Goal: Task Accomplishment & Management: Manage account settings

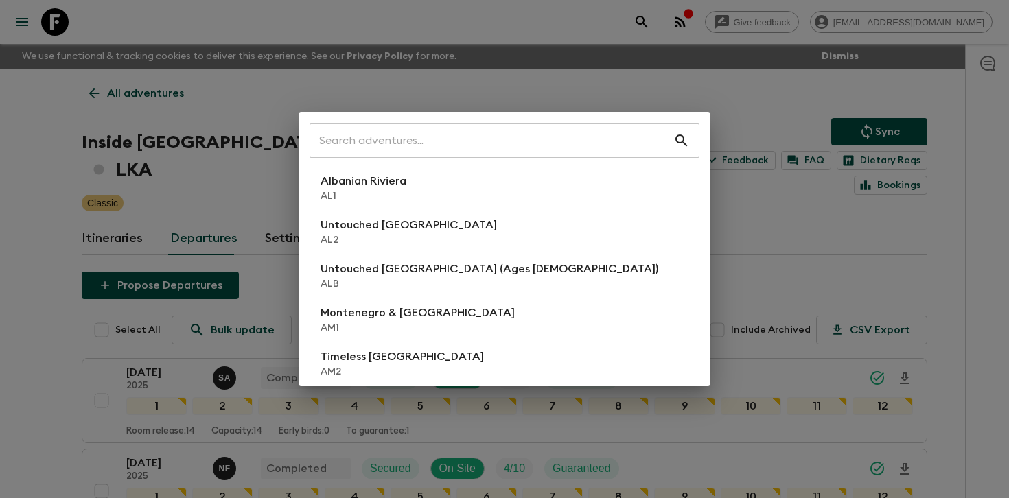
scroll to position [513, 0]
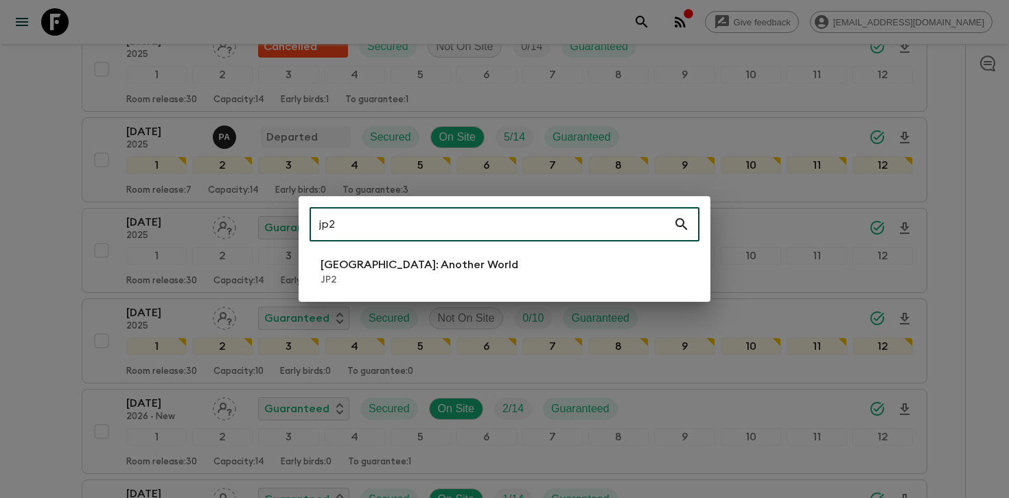
type input "jp2"
click at [362, 284] on p "JP2" at bounding box center [419, 280] width 198 height 14
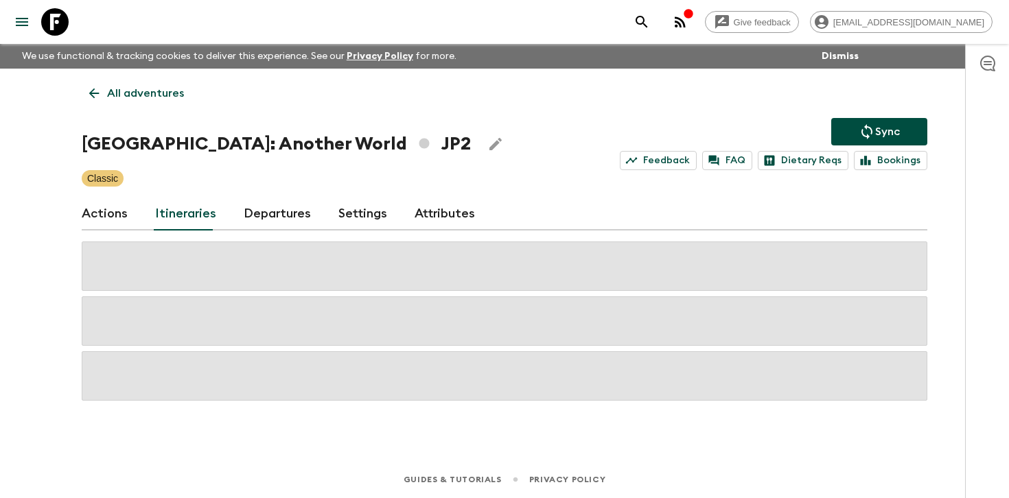
click at [269, 134] on h1 "[GEOGRAPHIC_DATA]: Another World JP2" at bounding box center [276, 143] width 389 height 27
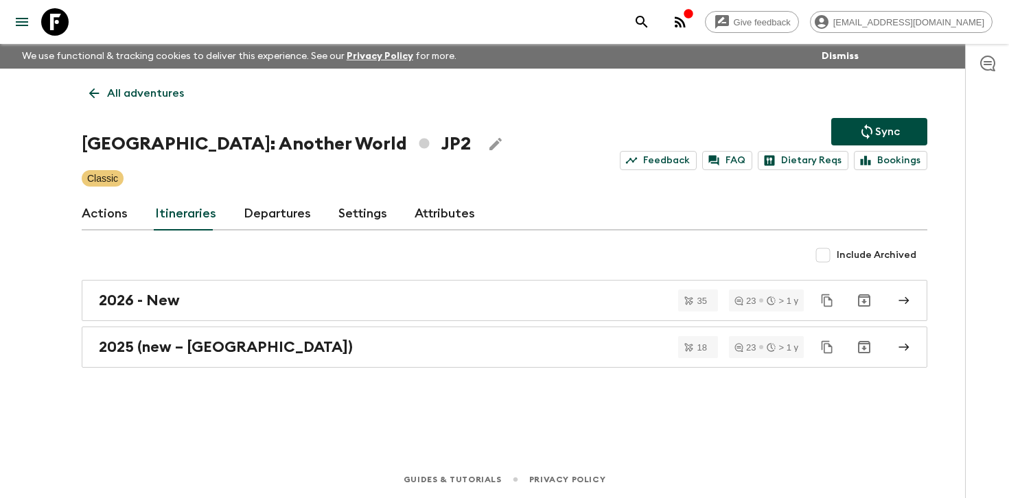
click at [274, 213] on link "Departures" at bounding box center [277, 214] width 67 height 33
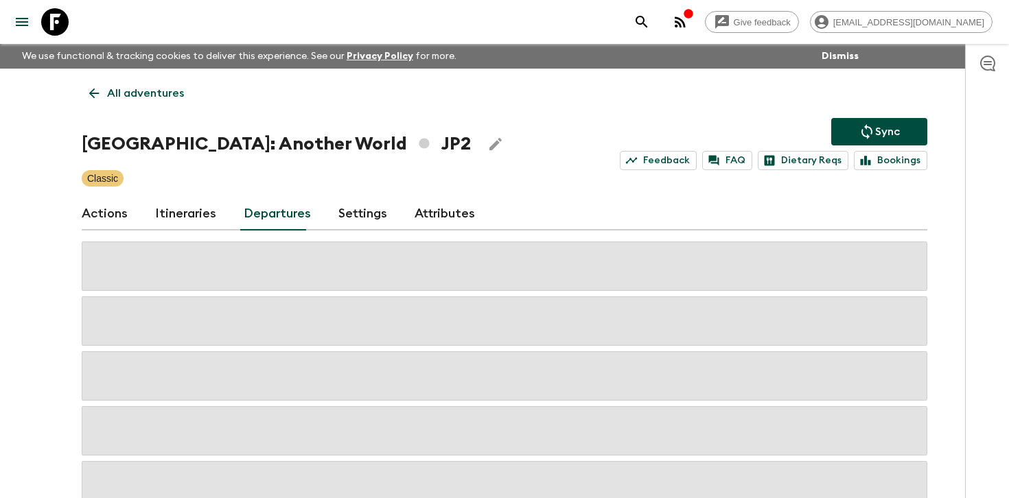
click at [945, 311] on div "Give feedback [PERSON_NAME][EMAIL_ADDRESS][DOMAIN_NAME] We use functional & tra…" at bounding box center [504, 293] width 1009 height 586
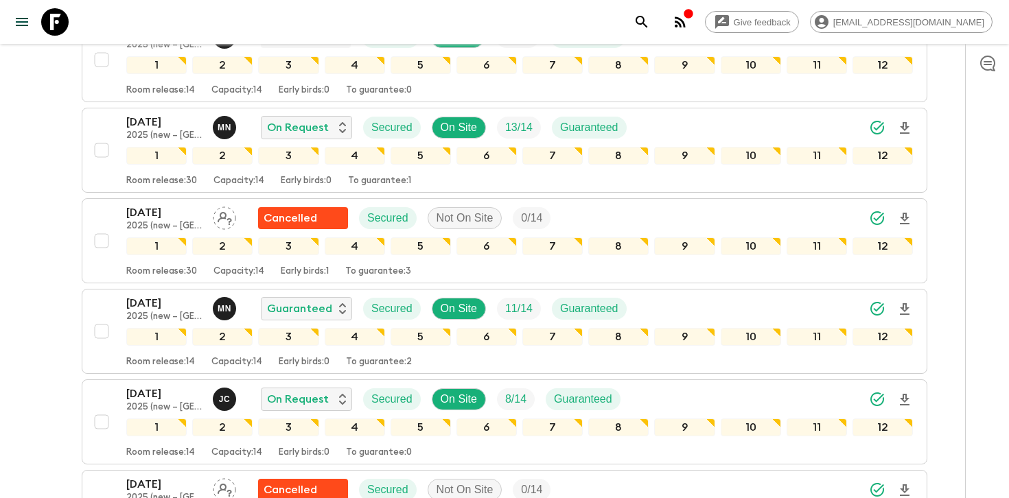
scroll to position [685, 0]
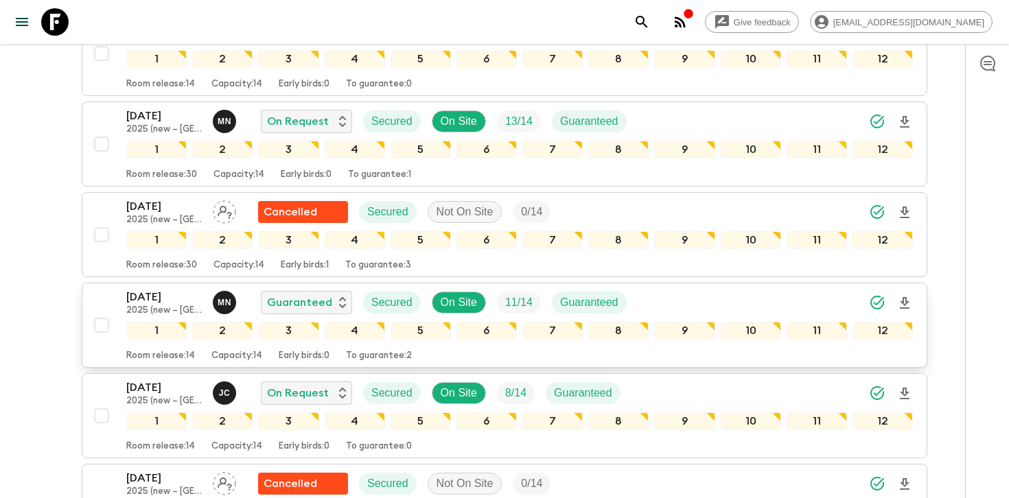
click at [742, 299] on div "[DATE] 2025 (new – [GEOGRAPHIC_DATA]) M N Guaranteed Secured On Site 11 / 14 Gu…" at bounding box center [519, 302] width 786 height 27
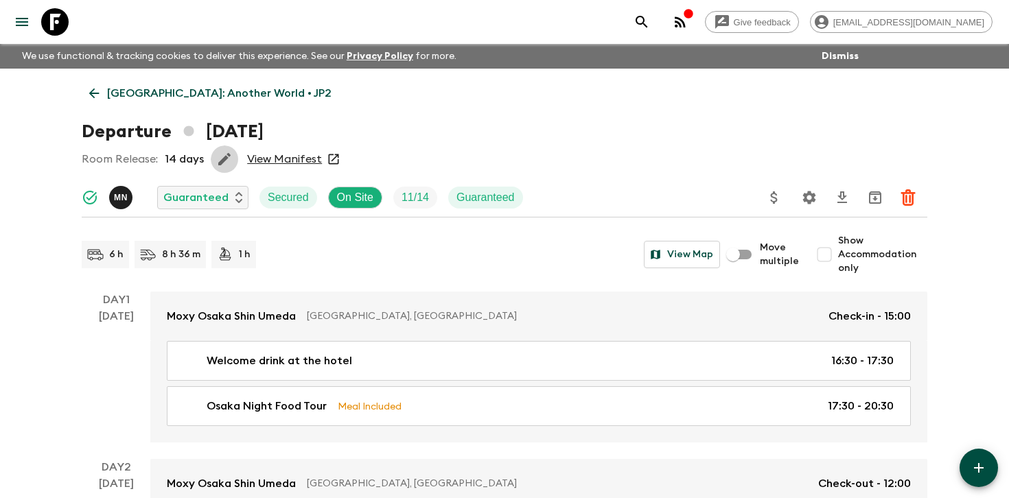
click at [216, 161] on icon "button" at bounding box center [224, 159] width 16 height 16
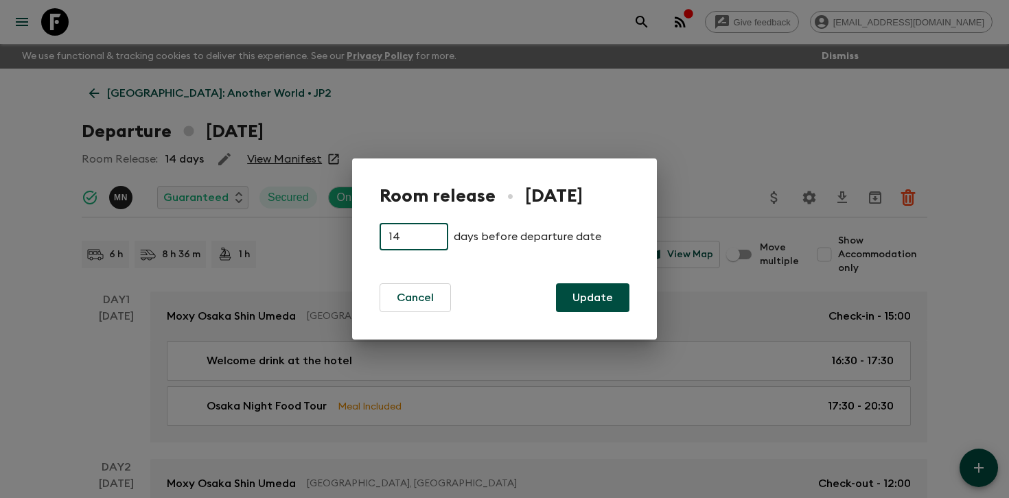
click at [404, 233] on input "14" at bounding box center [413, 236] width 69 height 27
type input "16"
click at [587, 293] on button "Update" at bounding box center [592, 297] width 73 height 29
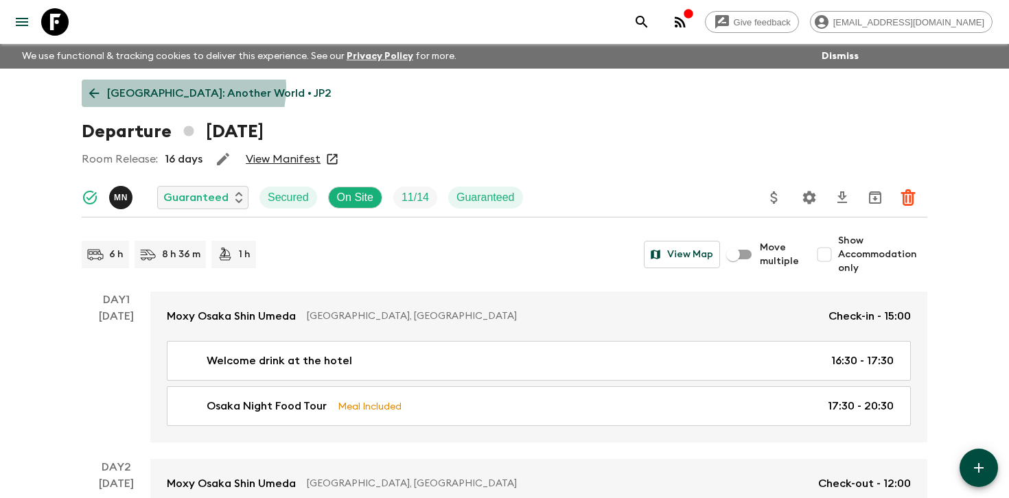
click at [183, 88] on p "[GEOGRAPHIC_DATA]: Another World • JP2" at bounding box center [219, 93] width 224 height 16
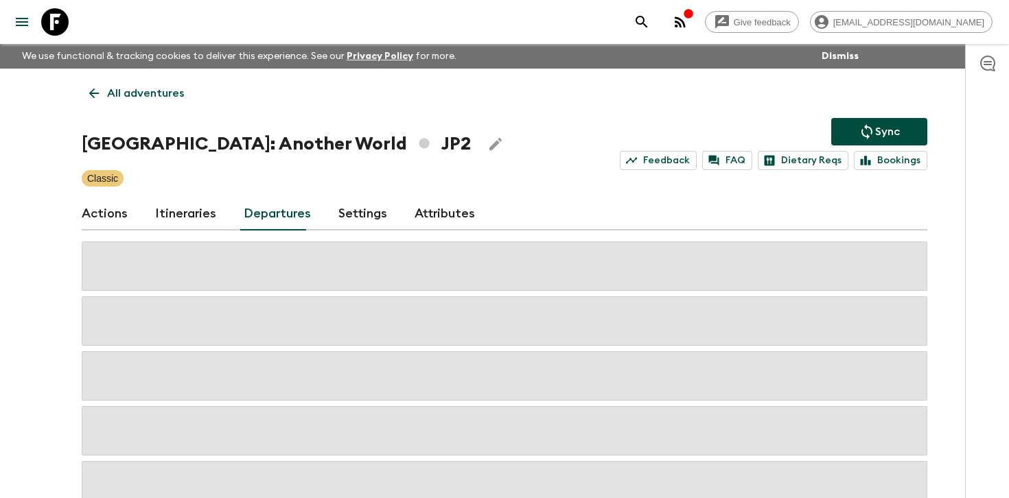
click at [873, 129] on icon "Sync adventure departures to the booking engine" at bounding box center [866, 132] width 16 height 16
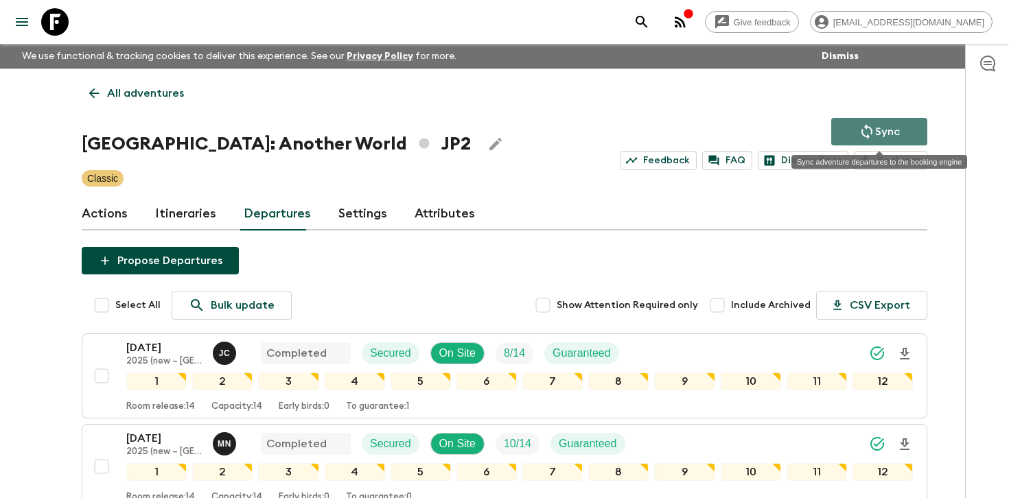
click at [887, 129] on p "Sync" at bounding box center [887, 132] width 25 height 16
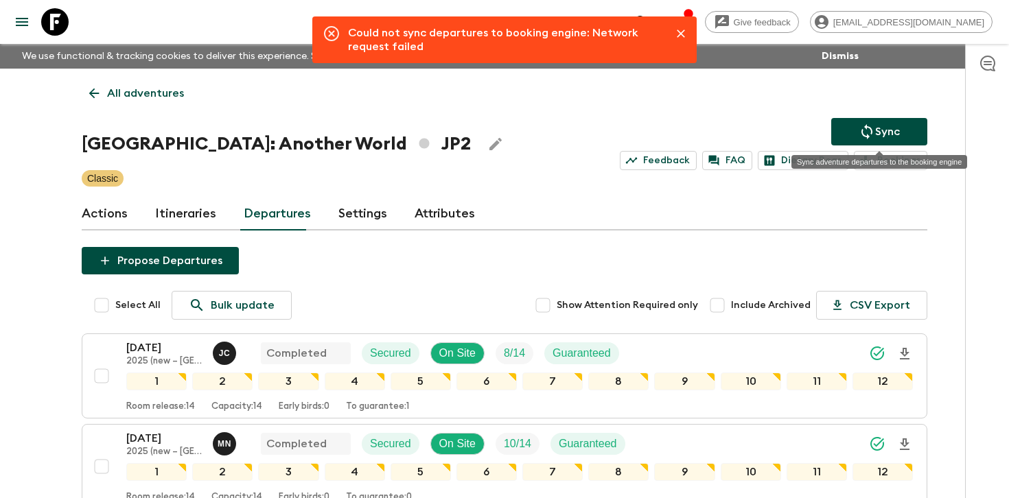
click at [871, 130] on icon "Sync adventure departures to the booking engine" at bounding box center [866, 131] width 11 height 15
